Goal: Task Accomplishment & Management: Use online tool/utility

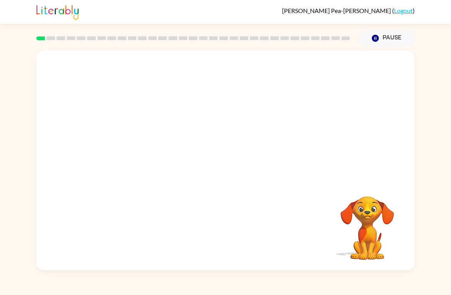
click at [379, 39] on icon "button" at bounding box center [375, 38] width 7 height 7
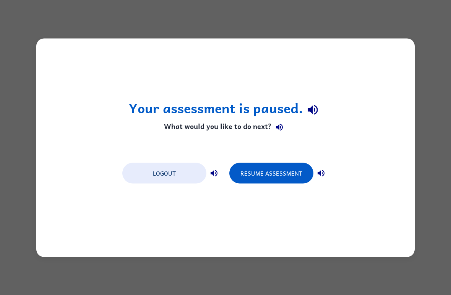
click at [385, 91] on div "Your assessment is paused. What would you like to do next? Logout Resume Assess…" at bounding box center [225, 147] width 379 height 218
click at [285, 163] on button "Resume Assessment" at bounding box center [271, 173] width 84 height 21
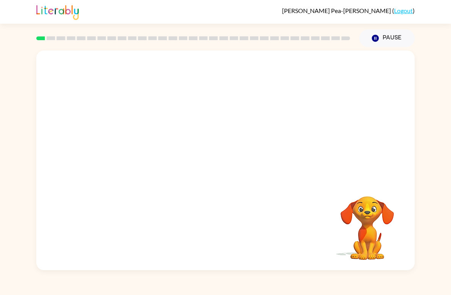
click at [328, 69] on video "Your browser must support playing .mp4 files to use Literably. Please try using…" at bounding box center [225, 115] width 379 height 130
click at [327, 69] on video "Your browser must support playing .mp4 files to use Literably. Please try using…" at bounding box center [225, 115] width 379 height 130
click at [331, 70] on video "Your browser must support playing .mp4 files to use Literably. Please try using…" at bounding box center [225, 115] width 379 height 130
click at [236, 164] on div at bounding box center [225, 164] width 49 height 28
click at [228, 166] on icon "button" at bounding box center [225, 164] width 13 height 13
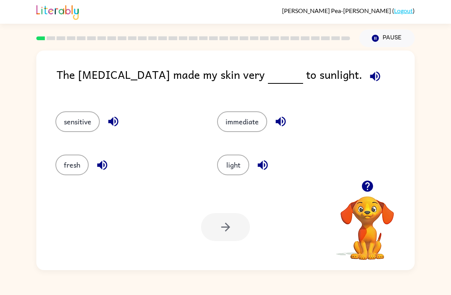
click at [234, 166] on button "light" at bounding box center [233, 164] width 32 height 21
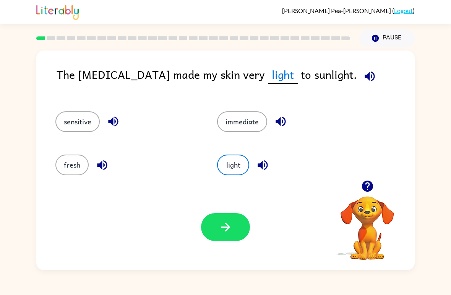
click at [231, 226] on icon "button" at bounding box center [225, 226] width 13 height 13
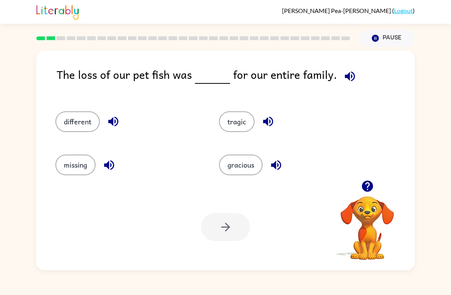
click at [367, 180] on icon "button" at bounding box center [367, 185] width 13 height 13
click at [80, 168] on button "missing" at bounding box center [75, 164] width 40 height 21
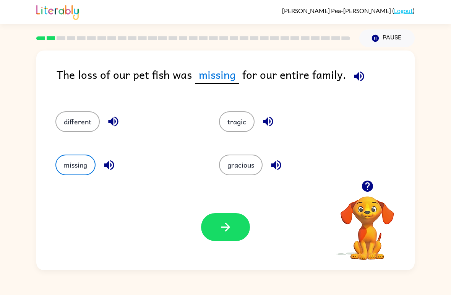
click at [231, 230] on icon "button" at bounding box center [225, 226] width 13 height 13
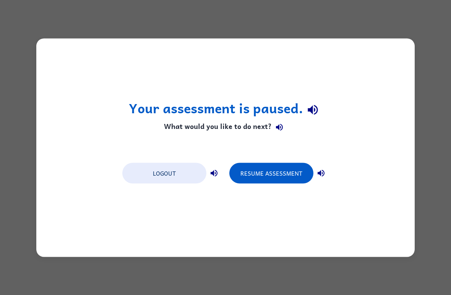
click at [251, 169] on button "Resume Assessment" at bounding box center [271, 173] width 84 height 21
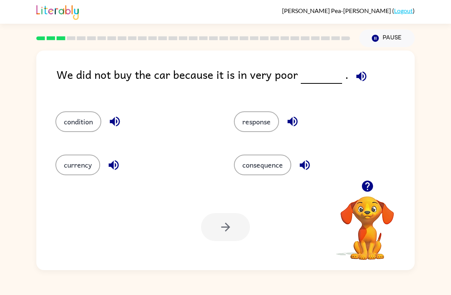
click at [176, 130] on div "condition" at bounding box center [135, 121] width 161 height 21
click at [366, 193] on icon "button" at bounding box center [367, 185] width 13 height 13
click at [91, 128] on button "condition" at bounding box center [78, 121] width 46 height 21
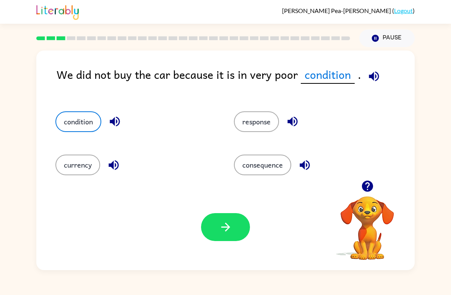
click at [219, 240] on button "button" at bounding box center [225, 227] width 49 height 28
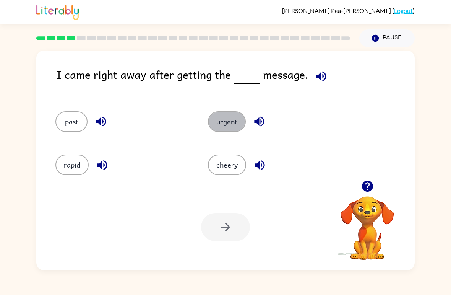
click at [230, 121] on button "urgent" at bounding box center [227, 121] width 38 height 21
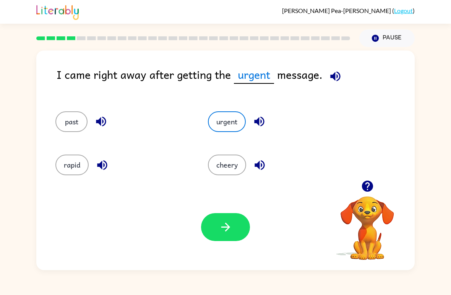
click at [245, 231] on button "button" at bounding box center [225, 227] width 49 height 28
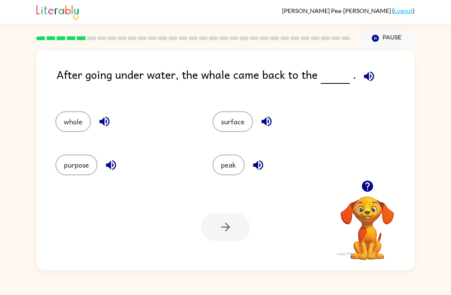
click at [71, 126] on button "whole" at bounding box center [73, 121] width 36 height 21
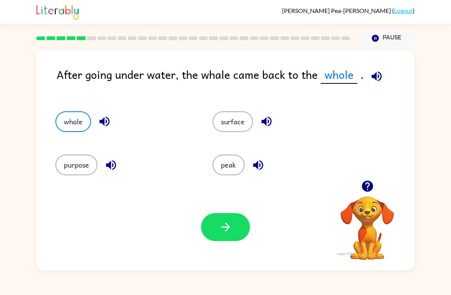
click at [236, 124] on button "surface" at bounding box center [233, 121] width 41 height 21
click at [226, 230] on icon "button" at bounding box center [225, 227] width 9 height 9
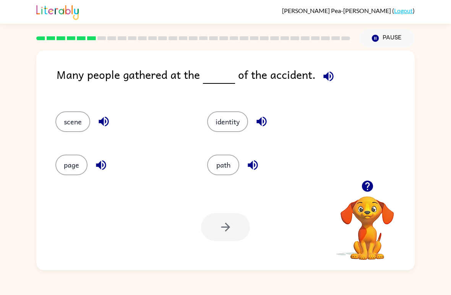
click at [368, 186] on icon "button" at bounding box center [367, 185] width 13 height 13
click at [80, 112] on button "scene" at bounding box center [72, 121] width 35 height 21
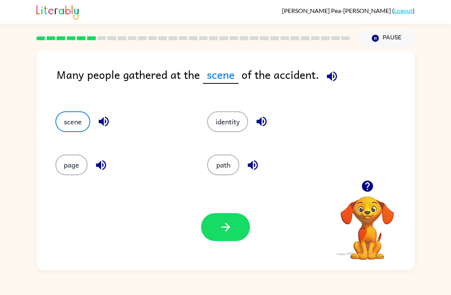
click at [229, 234] on button "button" at bounding box center [225, 227] width 49 height 28
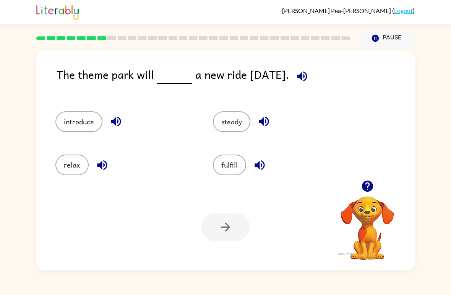
click at [372, 187] on icon "button" at bounding box center [367, 185] width 11 height 11
click at [237, 132] on button "steady" at bounding box center [231, 121] width 37 height 21
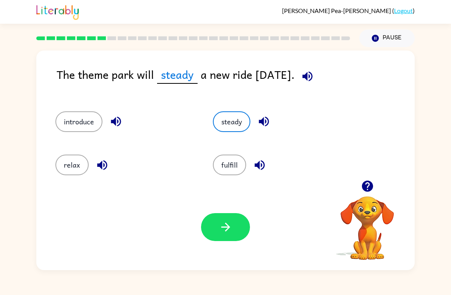
click at [233, 241] on button "button" at bounding box center [225, 227] width 49 height 28
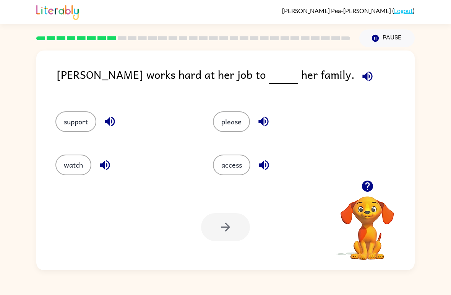
click at [80, 119] on button "support" at bounding box center [75, 121] width 41 height 21
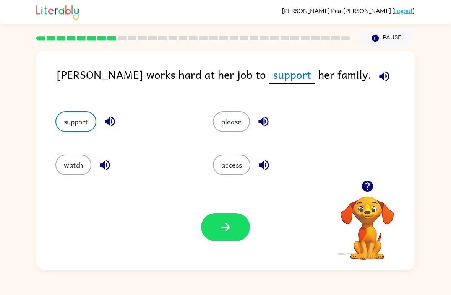
click at [236, 228] on button "button" at bounding box center [225, 227] width 49 height 28
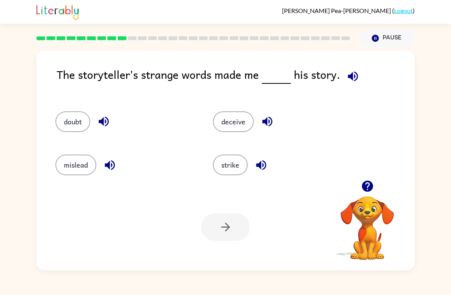
click at [66, 164] on button "mislead" at bounding box center [75, 164] width 41 height 21
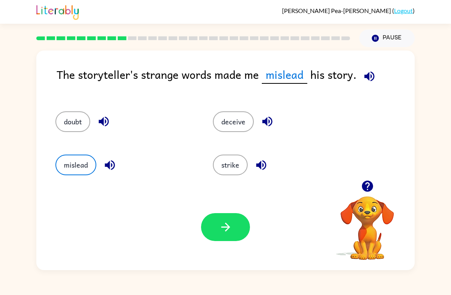
click at [229, 224] on icon "button" at bounding box center [225, 226] width 13 height 13
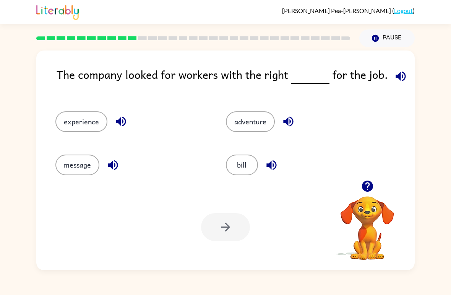
click at [85, 124] on button "experience" at bounding box center [81, 121] width 52 height 21
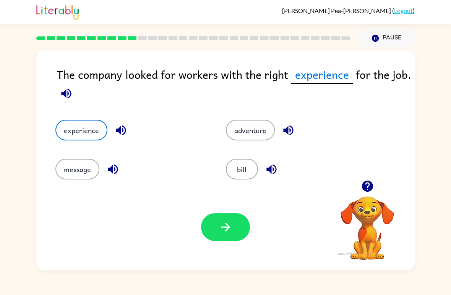
click at [236, 229] on button "button" at bounding box center [225, 227] width 49 height 28
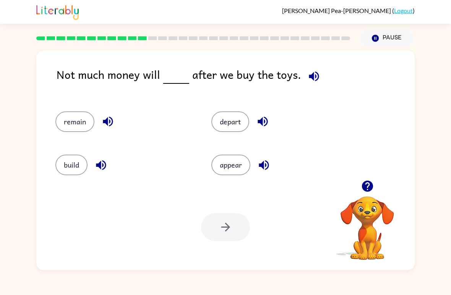
click at [228, 173] on button "appear" at bounding box center [230, 164] width 39 height 21
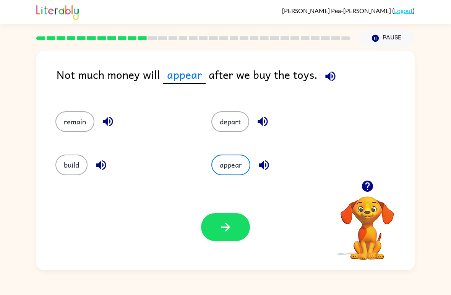
click at [236, 222] on button "button" at bounding box center [225, 227] width 49 height 28
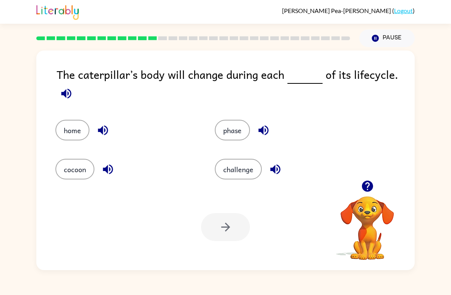
click at [74, 174] on button "cocoon" at bounding box center [74, 169] width 39 height 21
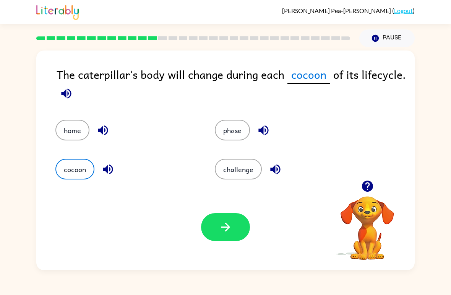
click at [224, 129] on button "phase" at bounding box center [232, 130] width 35 height 21
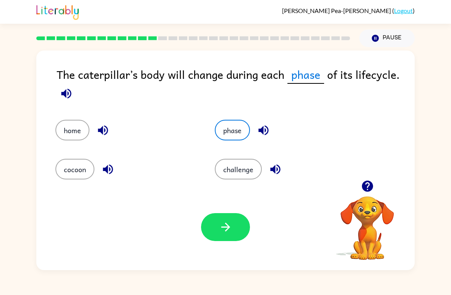
click at [221, 232] on icon "button" at bounding box center [225, 226] width 13 height 13
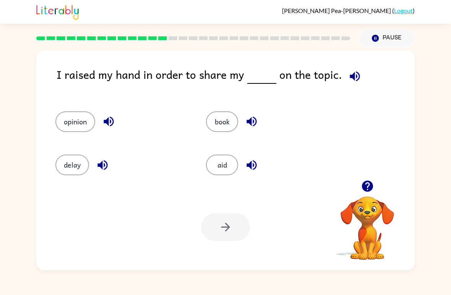
click at [230, 119] on button "book" at bounding box center [222, 121] width 32 height 21
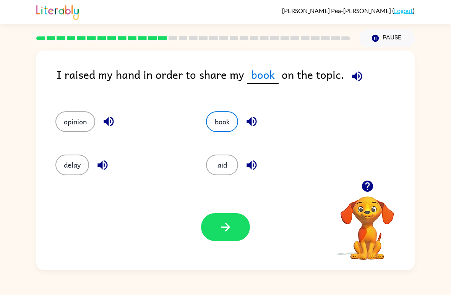
click at [216, 227] on button "button" at bounding box center [225, 227] width 49 height 28
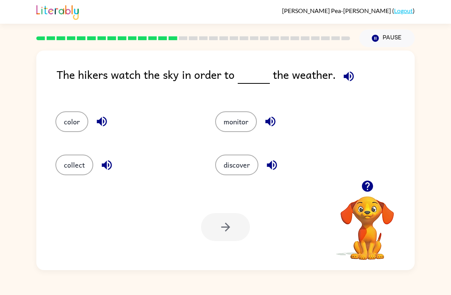
click at [49, 132] on div "color" at bounding box center [121, 118] width 160 height 43
click at [63, 118] on button "color" at bounding box center [71, 121] width 33 height 21
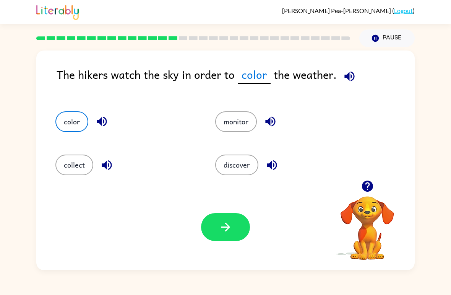
click at [213, 222] on button "button" at bounding box center [225, 227] width 49 height 28
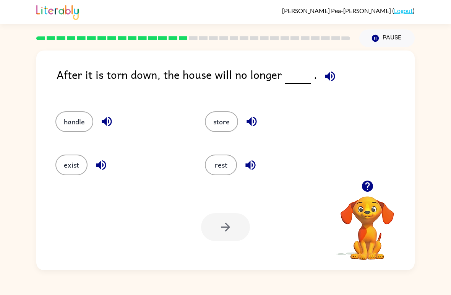
click at [68, 159] on button "exist" at bounding box center [71, 164] width 32 height 21
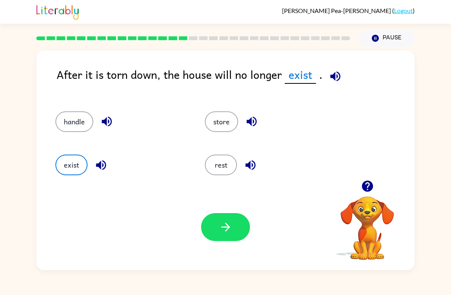
click at [221, 153] on div "rest" at bounding box center [265, 161] width 150 height 43
click at [210, 223] on button "button" at bounding box center [225, 227] width 49 height 28
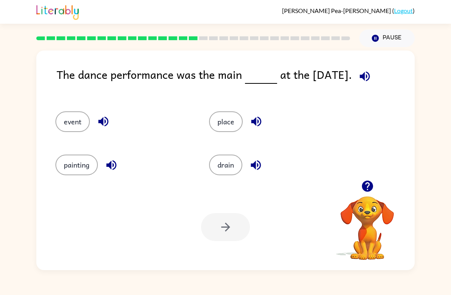
click at [72, 123] on button "event" at bounding box center [72, 121] width 34 height 21
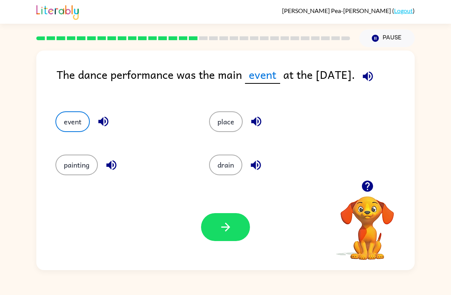
click at [233, 229] on button "button" at bounding box center [225, 227] width 49 height 28
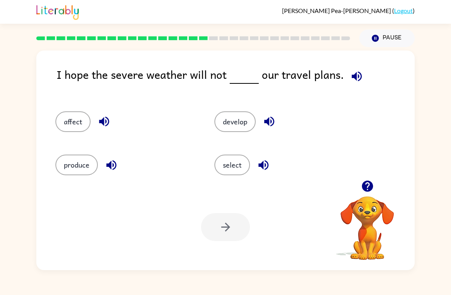
click at [90, 124] on button "affect" at bounding box center [72, 121] width 35 height 21
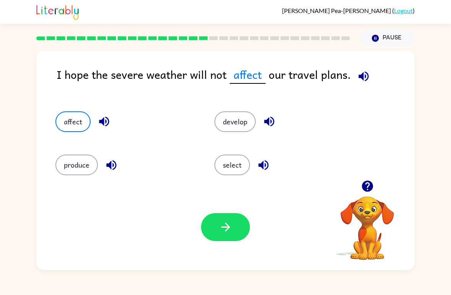
click at [254, 226] on div "Your browser must support playing .mp4 files to use Literably. Please try using…" at bounding box center [225, 227] width 379 height 86
click at [241, 221] on button "button" at bounding box center [225, 227] width 49 height 28
click at [241, 221] on div at bounding box center [225, 227] width 49 height 28
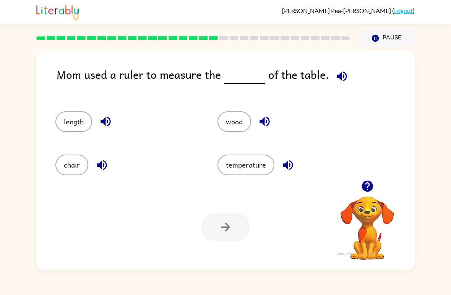
click at [67, 163] on button "chair" at bounding box center [71, 164] width 33 height 21
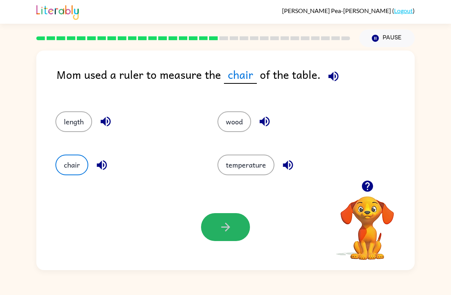
click at [234, 234] on button "button" at bounding box center [225, 227] width 49 height 28
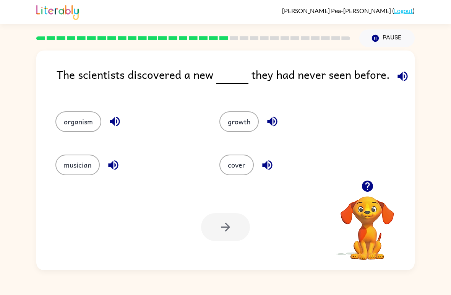
click at [244, 128] on button "growth" at bounding box center [238, 121] width 39 height 21
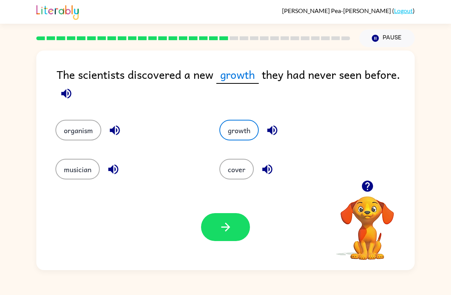
click at [236, 231] on button "button" at bounding box center [225, 227] width 49 height 28
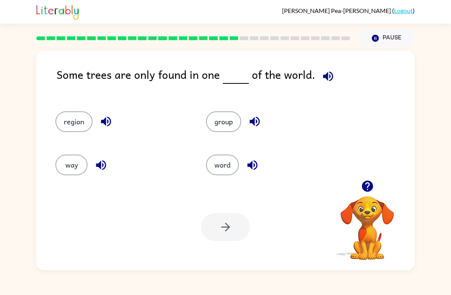
click at [78, 167] on button "way" at bounding box center [71, 164] width 32 height 21
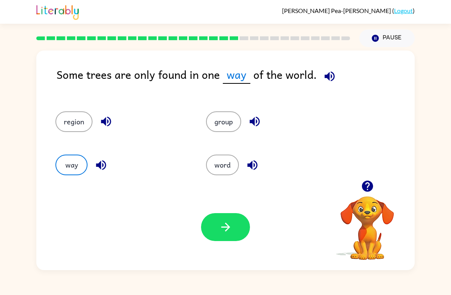
click at [239, 237] on button "button" at bounding box center [225, 227] width 49 height 28
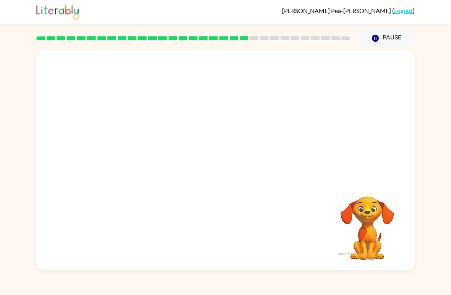
click at [297, 230] on div "Your browser must support playing .mp4 files to use Literably. Please try using…" at bounding box center [225, 159] width 379 height 219
click at [257, 259] on div "Your browser must support playing .mp4 files to use Literably. Please try using…" at bounding box center [225, 159] width 379 height 219
click at [259, 226] on div "Your browser must support playing .mp4 files to use Literably. Please try using…" at bounding box center [225, 159] width 379 height 219
click at [363, 219] on video "Your browser must support playing .mp4 files to use Literably. Please try using…" at bounding box center [367, 222] width 76 height 76
click at [369, 246] on video "Your browser must support playing .mp4 files to use Literably. Please try using…" at bounding box center [367, 222] width 76 height 76
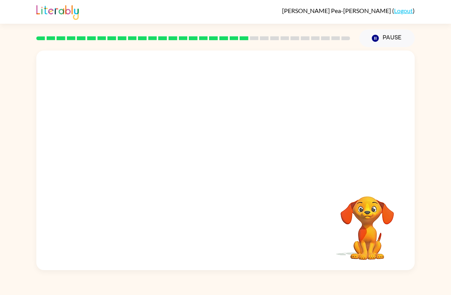
click at [263, 122] on video "Your browser must support playing .mp4 files to use Literably. Please try using…" at bounding box center [225, 115] width 379 height 130
click at [269, 122] on video "Your browser must support playing .mp4 files to use Literably. Please try using…" at bounding box center [225, 115] width 379 height 130
click at [268, 125] on video "Your browser must support playing .mp4 files to use Literably. Please try using…" at bounding box center [225, 115] width 379 height 130
click at [268, 124] on video "Your browser must support playing .mp4 files to use Literably. Please try using…" at bounding box center [225, 115] width 379 height 130
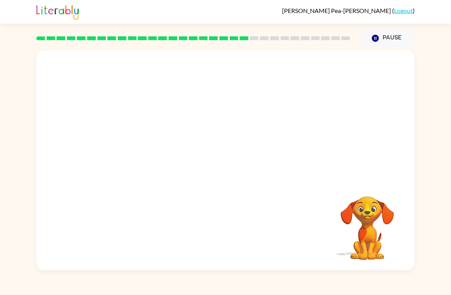
click at [268, 124] on video "Your browser must support playing .mp4 files to use Literably. Please try using…" at bounding box center [225, 115] width 379 height 130
click at [264, 124] on video "Your browser must support playing .mp4 files to use Literably. Please try using…" at bounding box center [225, 115] width 379 height 130
click at [270, 114] on video "Your browser must support playing .mp4 files to use Literably. Please try using…" at bounding box center [225, 115] width 379 height 130
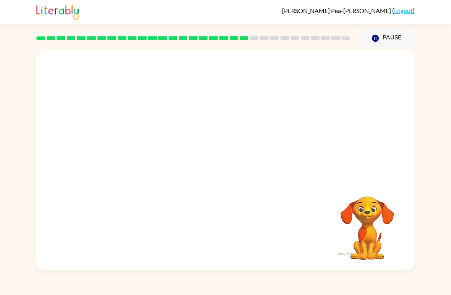
click at [268, 125] on video "Your browser must support playing .mp4 files to use Literably. Please try using…" at bounding box center [225, 115] width 379 height 130
click at [272, 124] on video "Your browser must support playing .mp4 files to use Literably. Please try using…" at bounding box center [225, 115] width 379 height 130
click at [267, 124] on video "Your browser must support playing .mp4 files to use Literably. Please try using…" at bounding box center [225, 115] width 379 height 130
click at [277, 124] on video "Your browser must support playing .mp4 files to use Literably. Please try using…" at bounding box center [225, 115] width 379 height 130
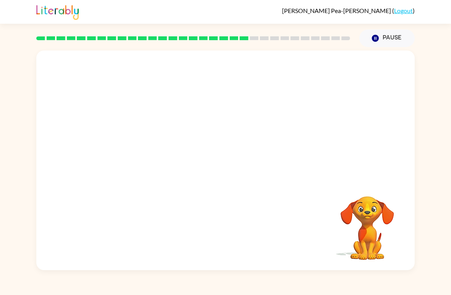
click at [264, 115] on video "Your browser must support playing .mp4 files to use Literably. Please try using…" at bounding box center [225, 115] width 379 height 130
click at [251, 113] on video "Your browser must support playing .mp4 files to use Literably. Please try using…" at bounding box center [225, 115] width 379 height 130
click at [254, 91] on video "Your browser must support playing .mp4 files to use Literably. Please try using…" at bounding box center [225, 115] width 379 height 130
click at [268, 120] on video "Your browser must support playing .mp4 files to use Literably. Please try using…" at bounding box center [225, 115] width 379 height 130
click at [266, 119] on video "Your browser must support playing .mp4 files to use Literably. Please try using…" at bounding box center [225, 115] width 379 height 130
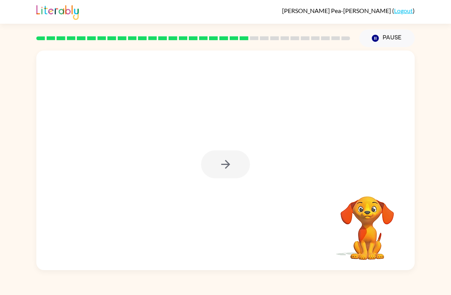
click at [234, 173] on div at bounding box center [225, 164] width 49 height 28
click at [237, 160] on div at bounding box center [225, 164] width 49 height 28
click at [208, 150] on div at bounding box center [225, 164] width 49 height 28
click at [217, 174] on div at bounding box center [225, 164] width 49 height 28
click at [220, 167] on icon "button" at bounding box center [225, 164] width 13 height 13
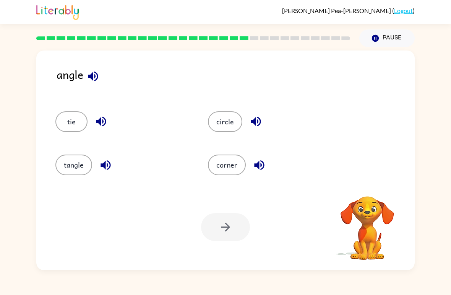
click at [238, 169] on button "corner" at bounding box center [227, 164] width 38 height 21
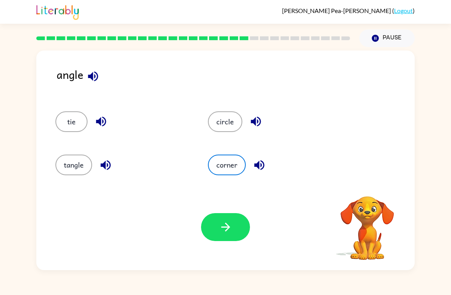
click at [231, 223] on icon "button" at bounding box center [225, 226] width 13 height 13
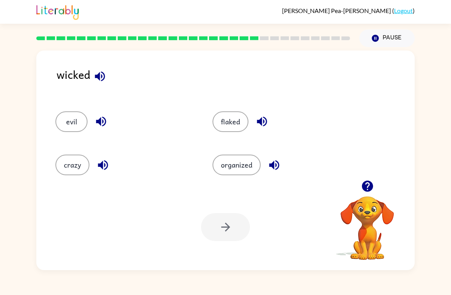
click at [232, 175] on button "organized" at bounding box center [237, 164] width 48 height 21
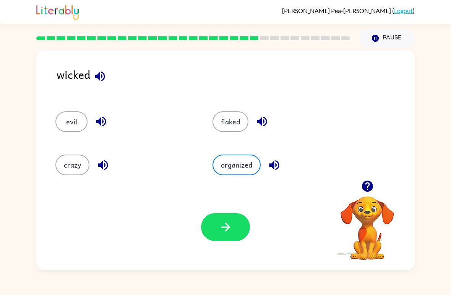
click at [225, 123] on button "flaked" at bounding box center [231, 121] width 36 height 21
click at [222, 234] on button "button" at bounding box center [225, 227] width 49 height 28
